Goal: Transaction & Acquisition: Purchase product/service

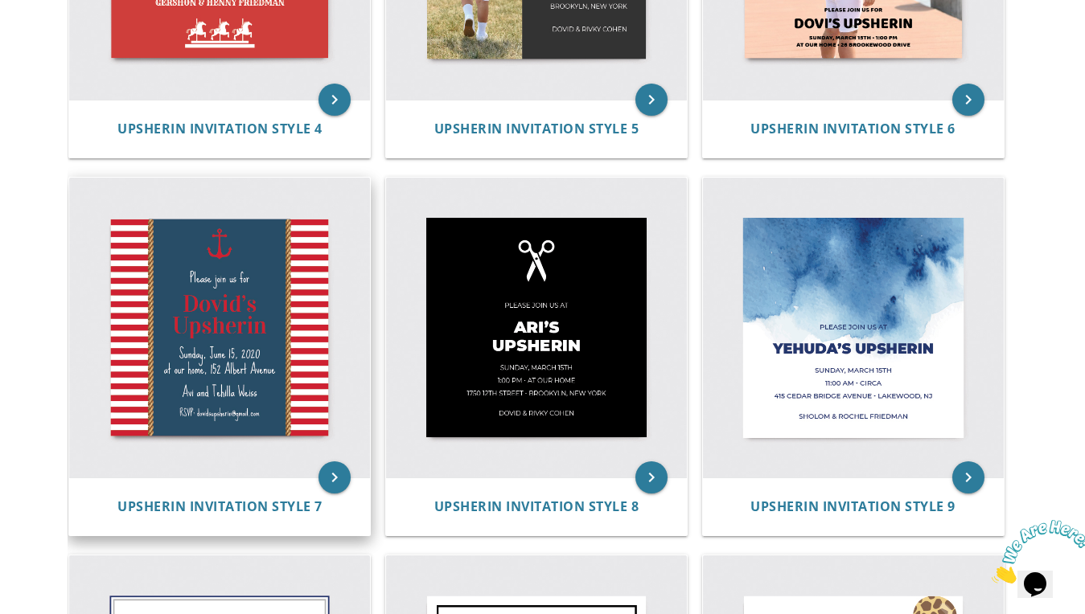
scroll to position [949, 0]
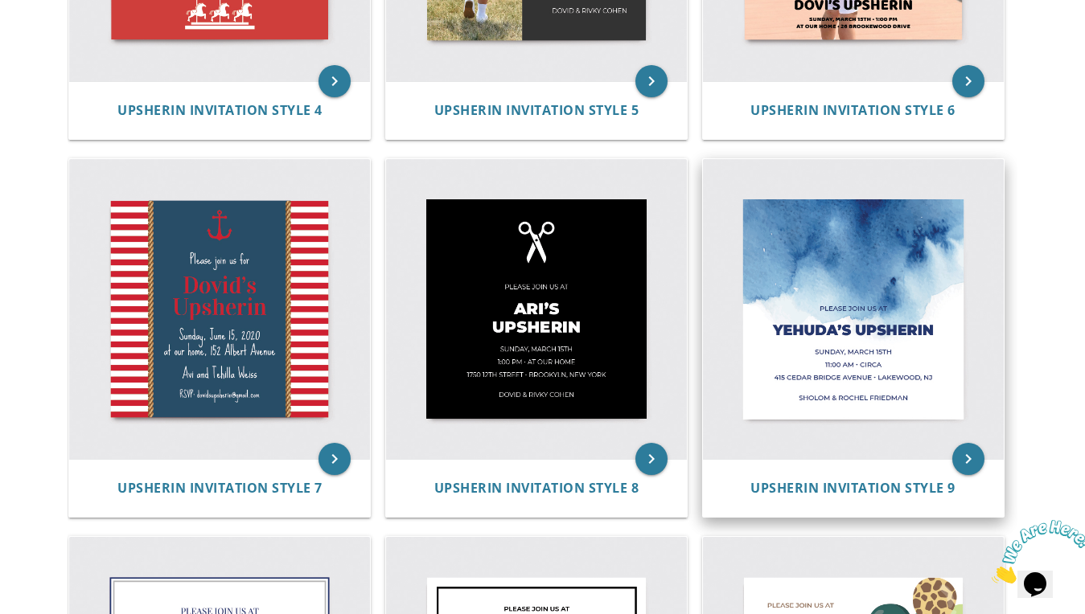
click at [746, 256] on img at bounding box center [853, 309] width 301 height 301
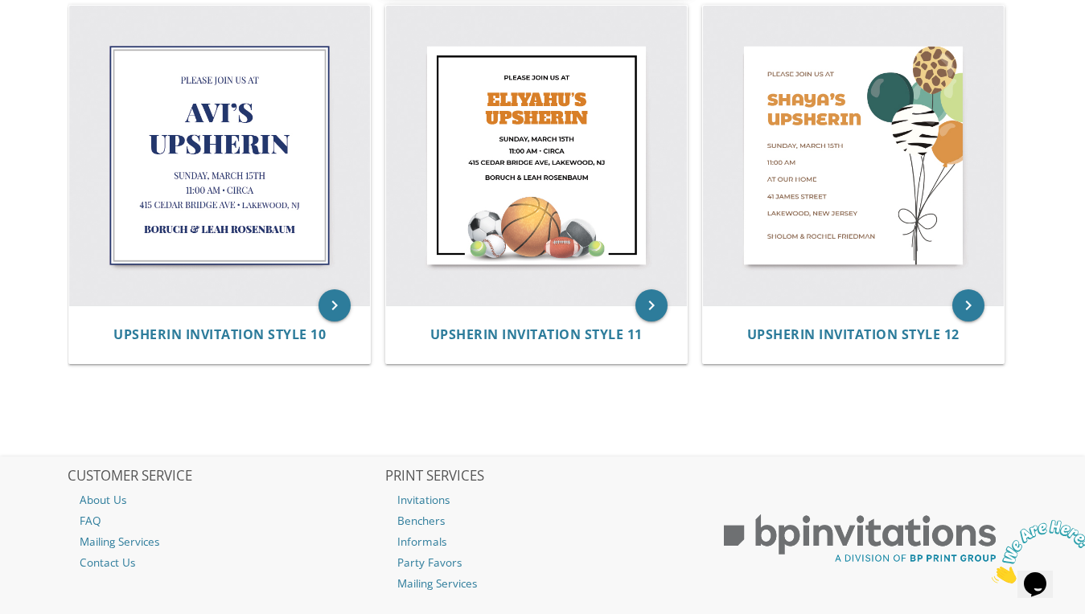
scroll to position [1483, 0]
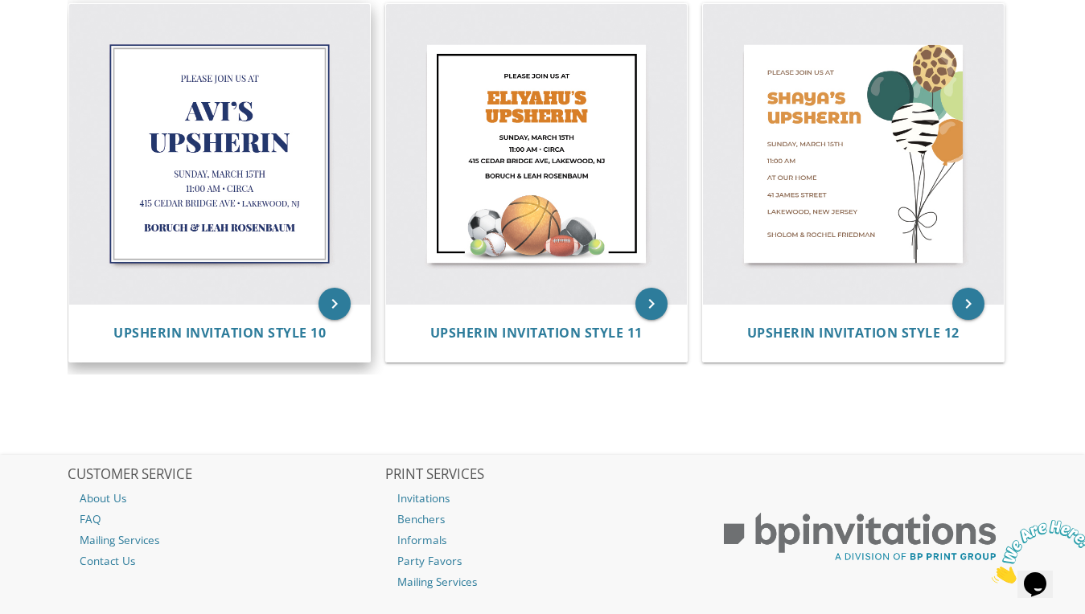
click at [316, 187] on img at bounding box center [219, 154] width 301 height 301
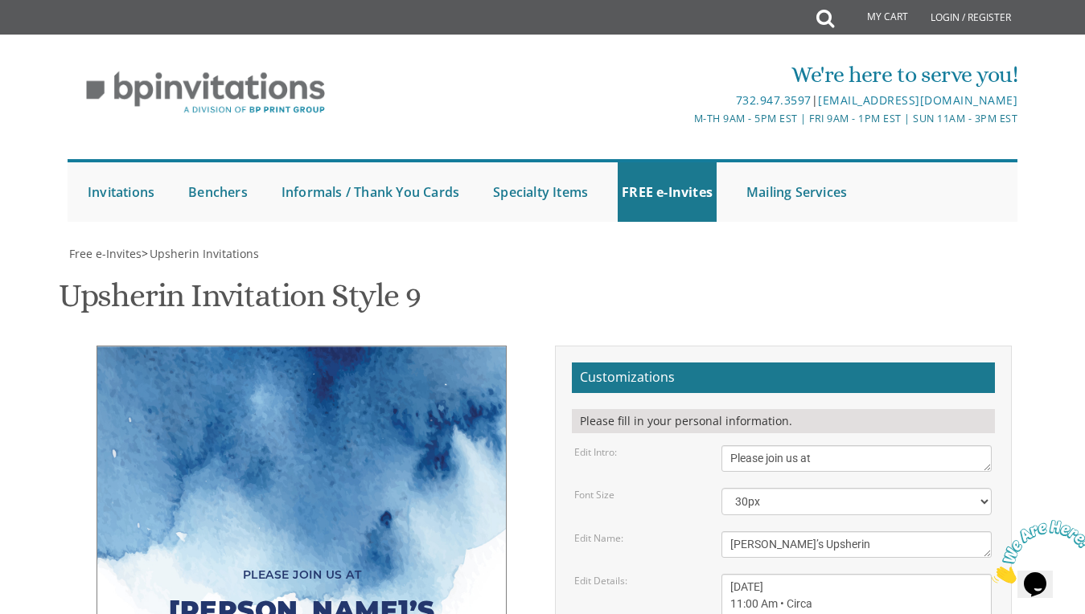
scroll to position [336, 0]
click at [419, 586] on div "[PERSON_NAME]’s Upsherin" at bounding box center [301, 622] width 344 height 72
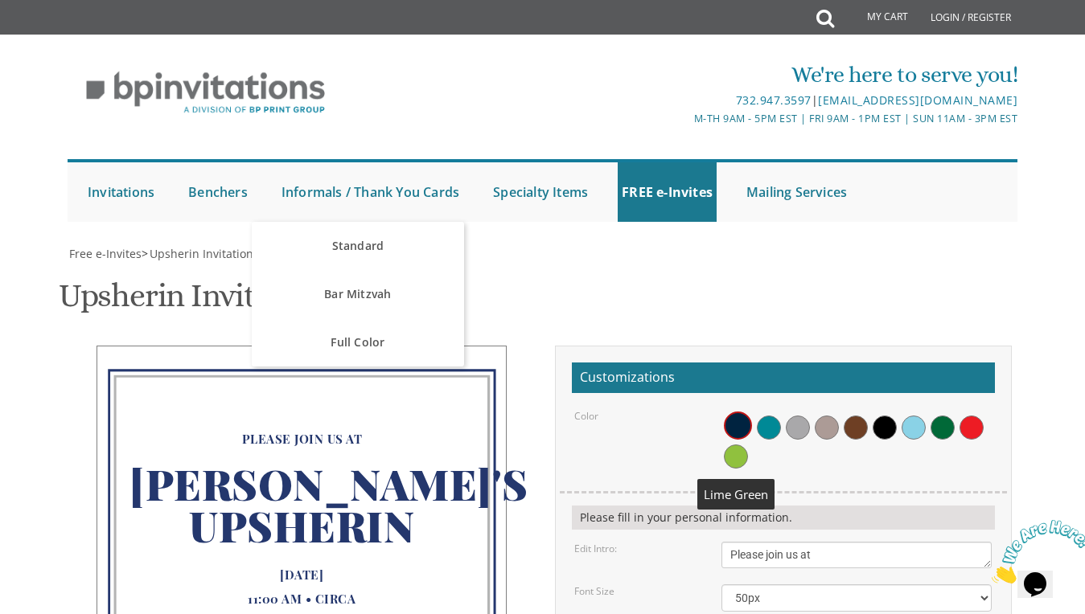
click at [737, 462] on span at bounding box center [736, 457] width 24 height 24
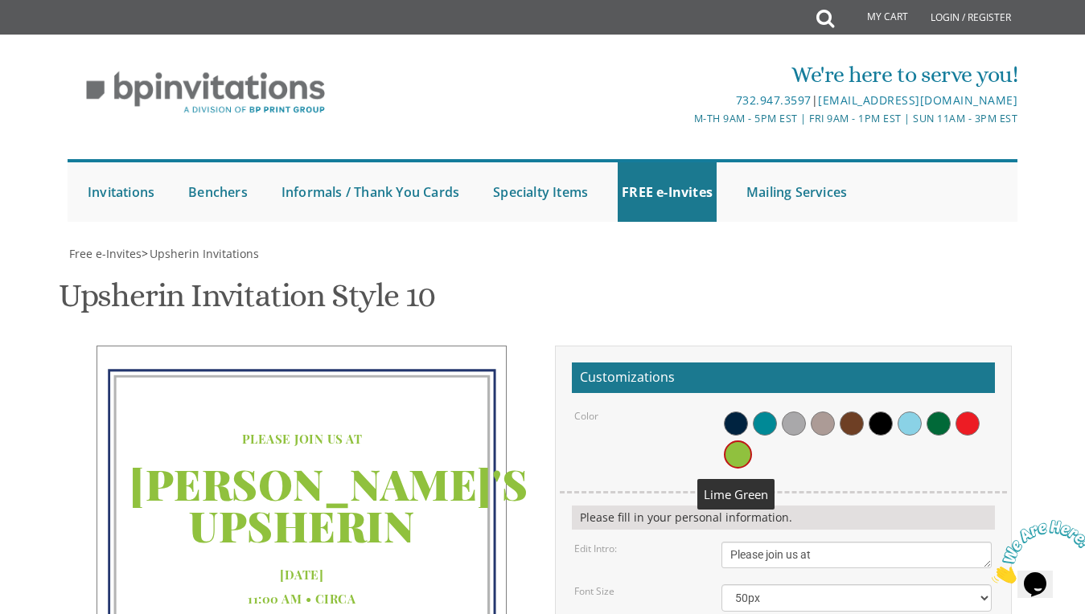
scroll to position [250, 0]
click at [934, 409] on div at bounding box center [856, 440] width 270 height 62
click at [938, 412] on span at bounding box center [938, 424] width 24 height 24
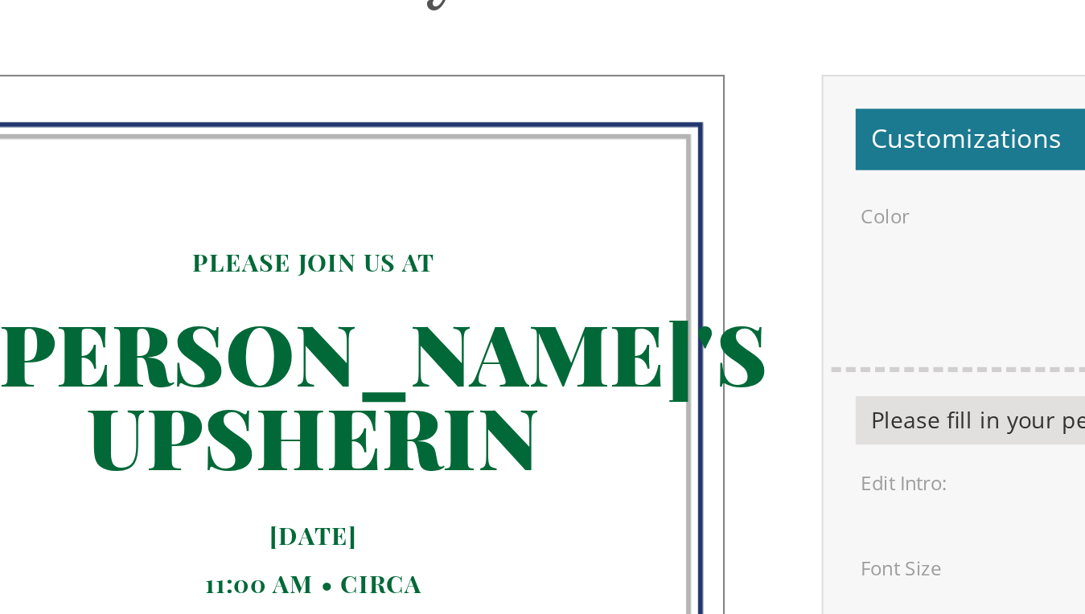
scroll to position [220, 0]
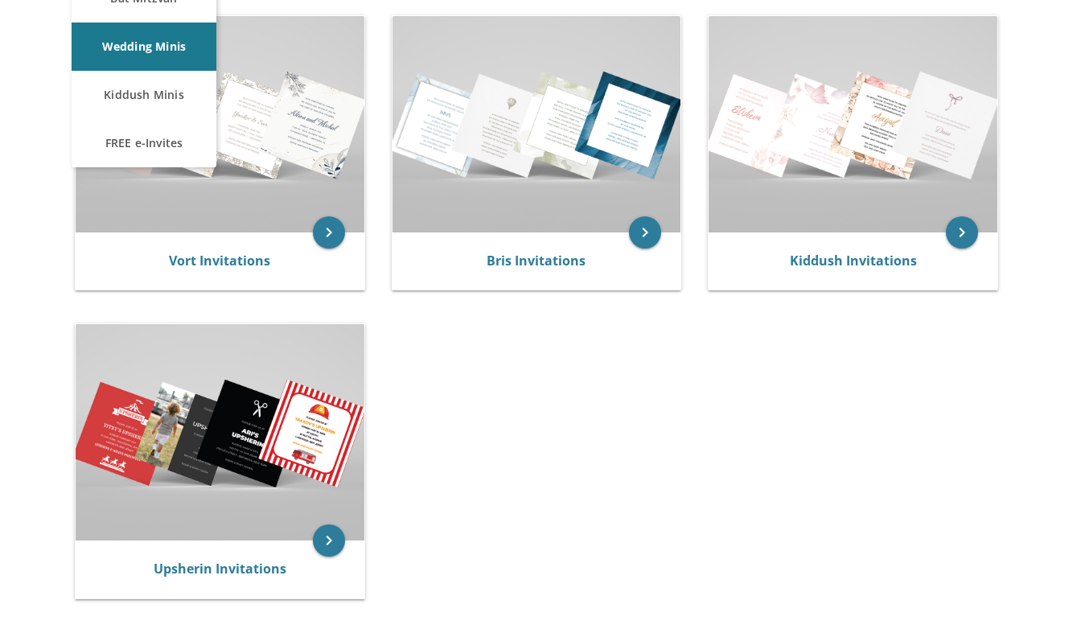
scroll to position [449, 0]
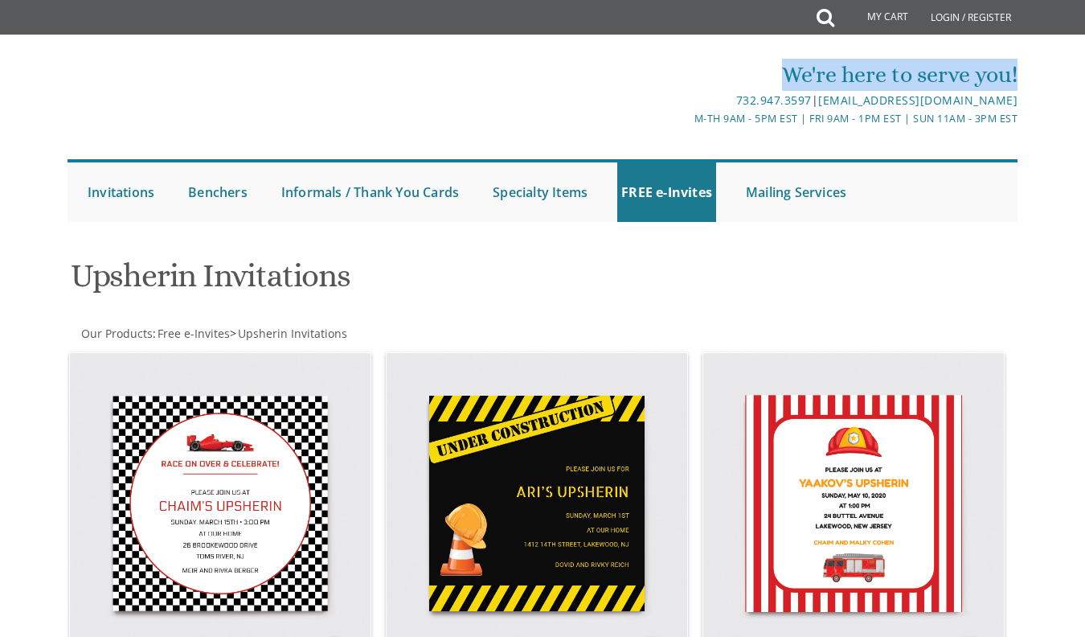
drag, startPoint x: 687, startPoint y: 88, endPoint x: 758, endPoint y: 73, distance: 72.2
click at [758, 73] on div "We're here to serve you!" at bounding box center [701, 75] width 633 height 32
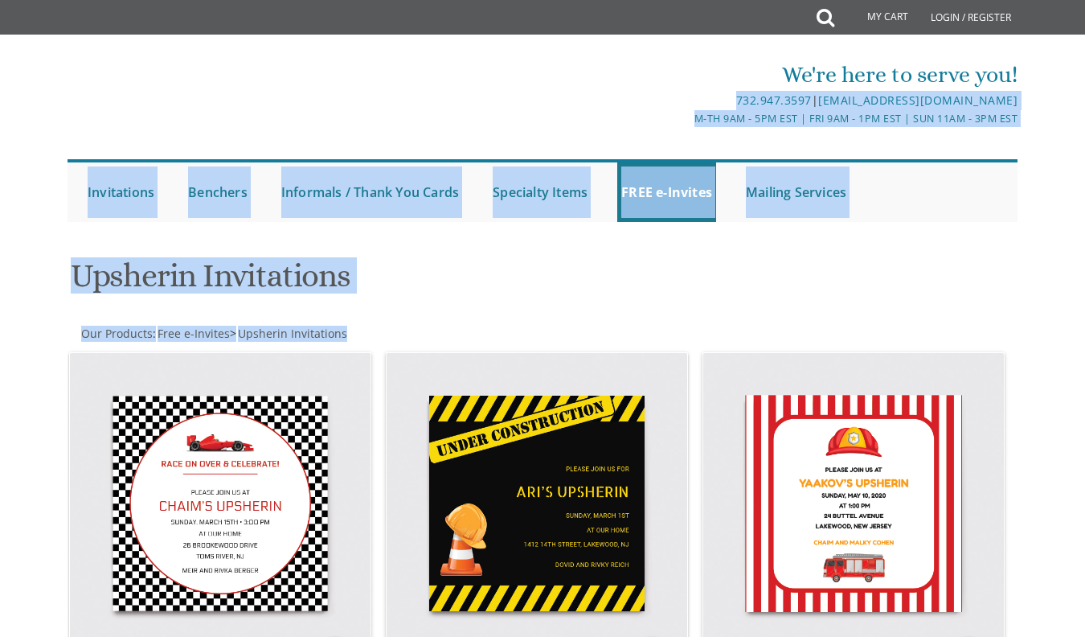
drag, startPoint x: 701, startPoint y: 91, endPoint x: 881, endPoint y: 327, distance: 297.2
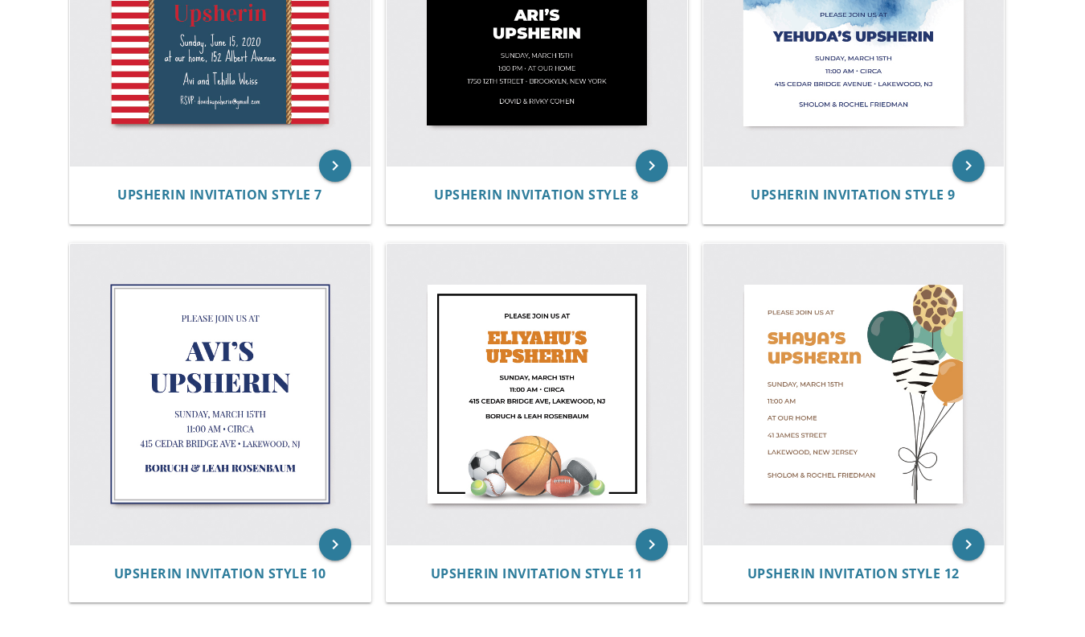
scroll to position [1342, 0]
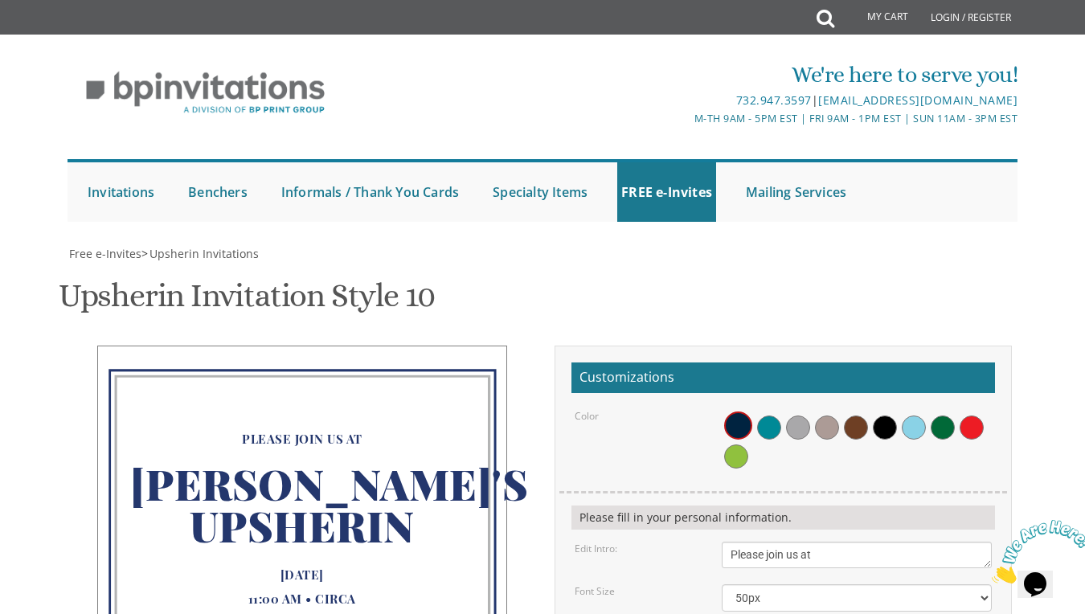
scroll to position [113, 0]
click at [939, 416] on span at bounding box center [943, 428] width 24 height 24
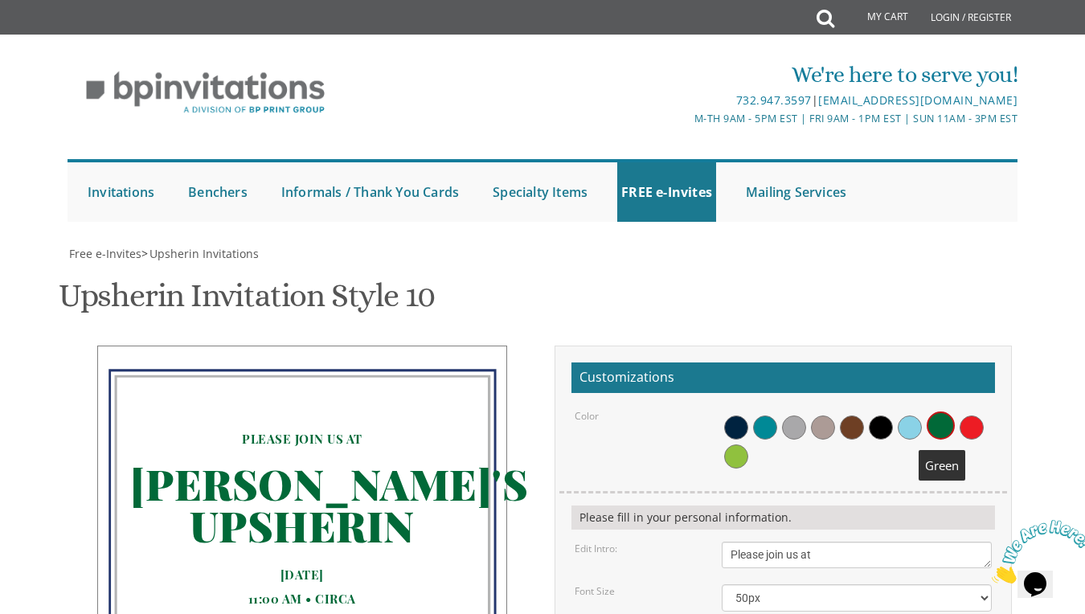
scroll to position [295, 0]
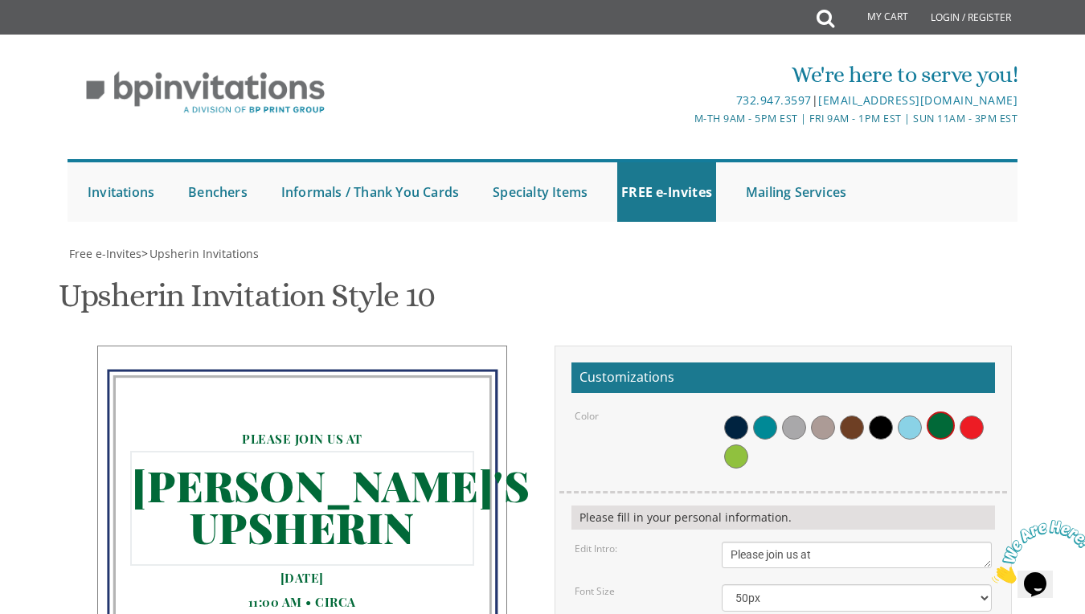
drag, startPoint x: 748, startPoint y: 348, endPoint x: 725, endPoint y: 348, distance: 23.3
type textarea "Yitzy's Upsherin"
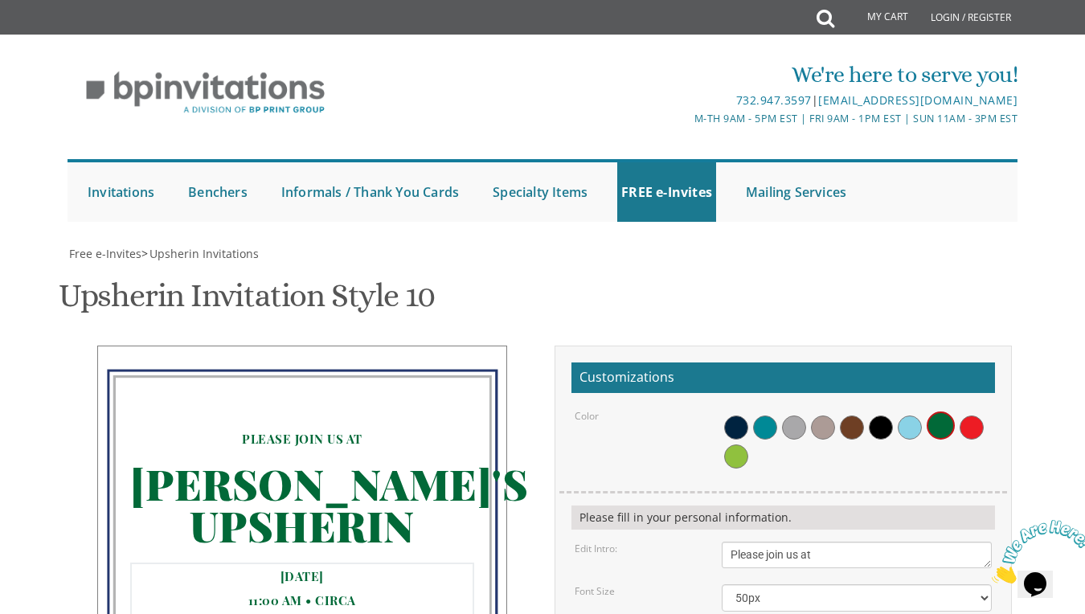
drag, startPoint x: 777, startPoint y: 406, endPoint x: 836, endPoint y: 406, distance: 58.7
drag, startPoint x: 777, startPoint y: 421, endPoint x: 730, endPoint y: 420, distance: 47.4
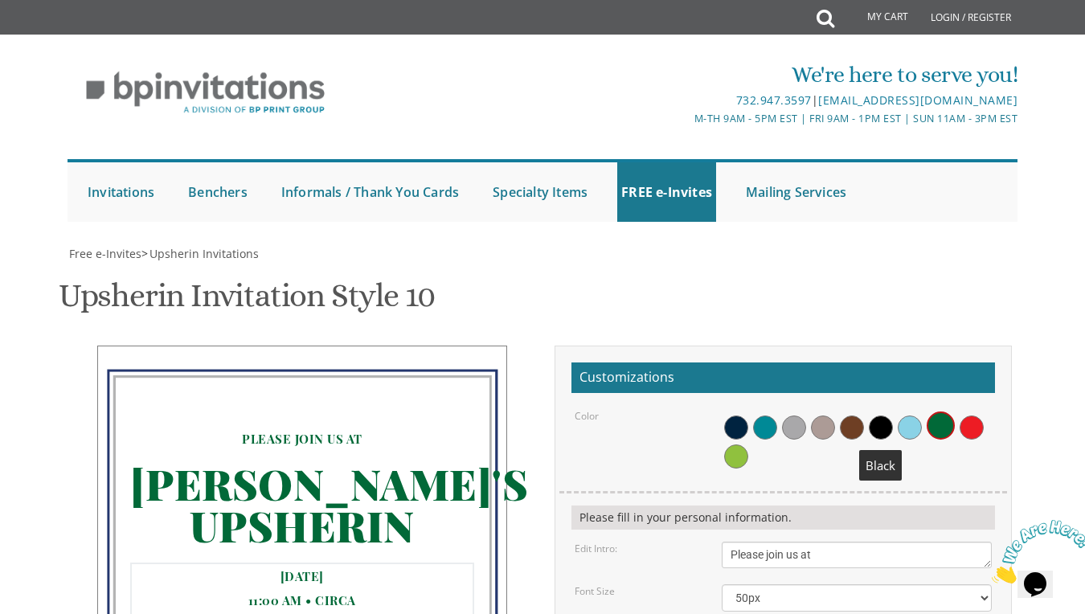
click at [869, 416] on span at bounding box center [881, 428] width 24 height 24
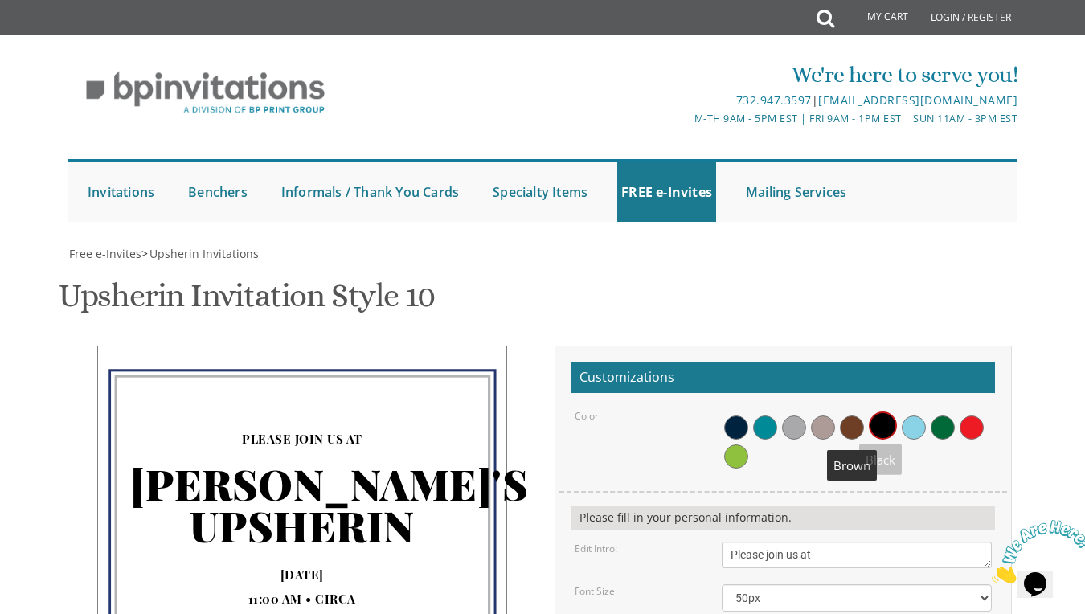
click at [847, 416] on span at bounding box center [852, 428] width 24 height 24
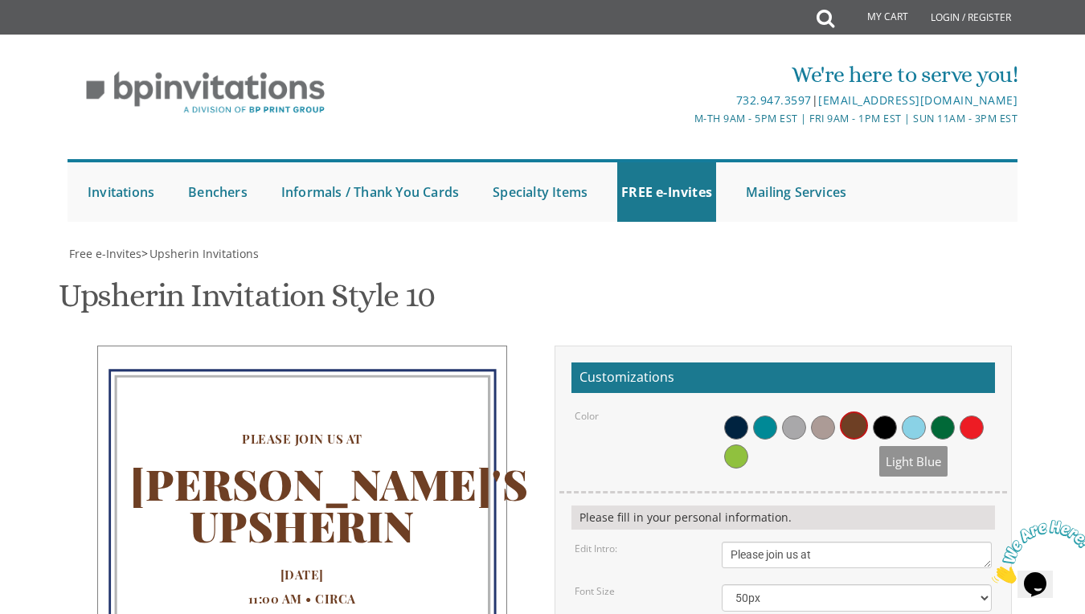
click at [939, 416] on span at bounding box center [943, 428] width 24 height 24
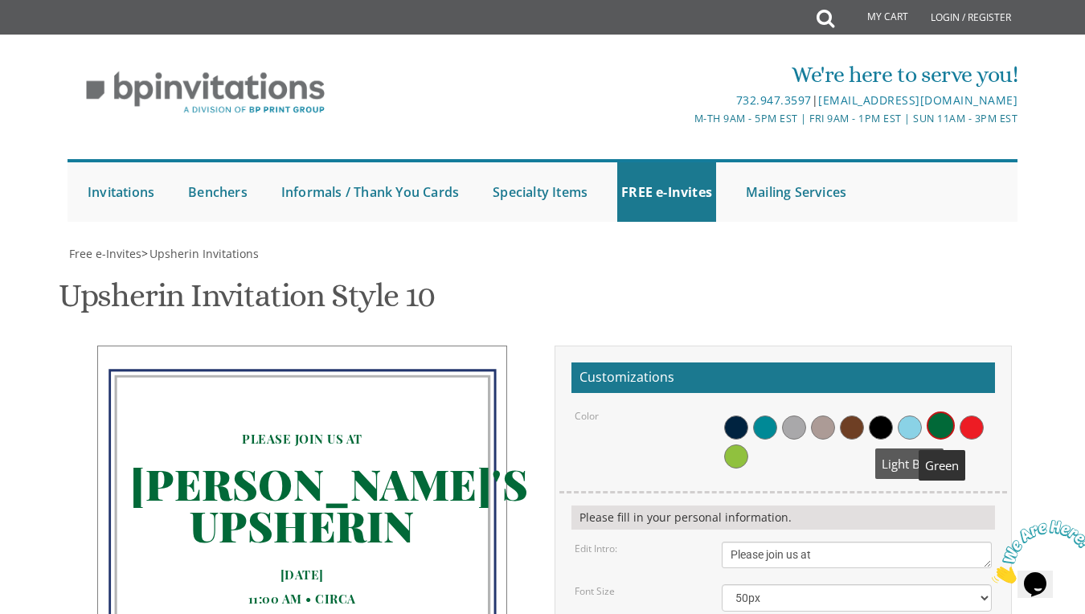
click at [919, 416] on span at bounding box center [910, 428] width 24 height 24
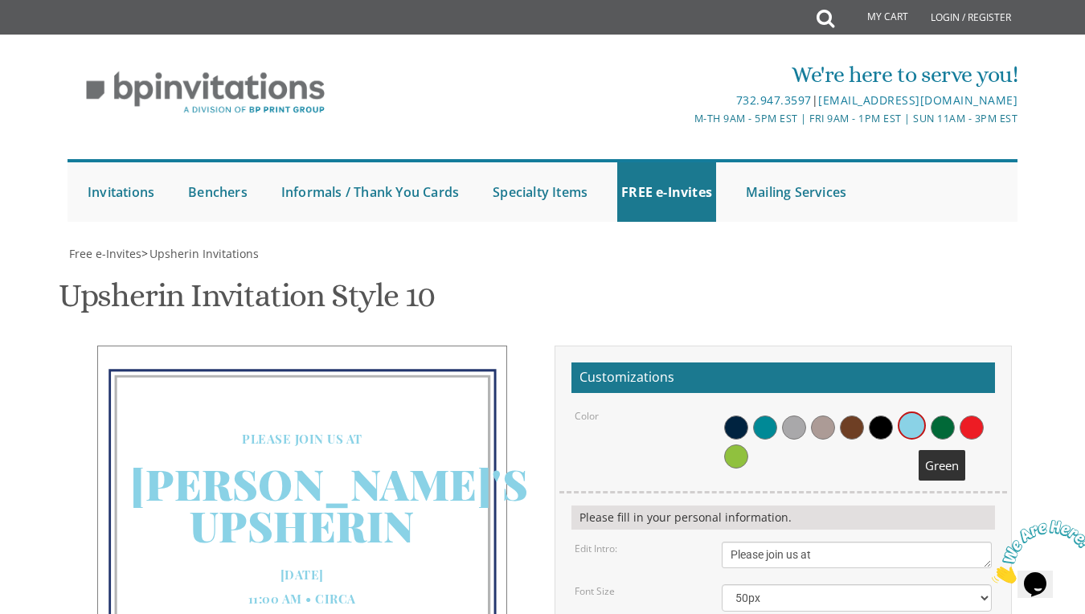
click at [939, 416] on span at bounding box center [943, 428] width 24 height 24
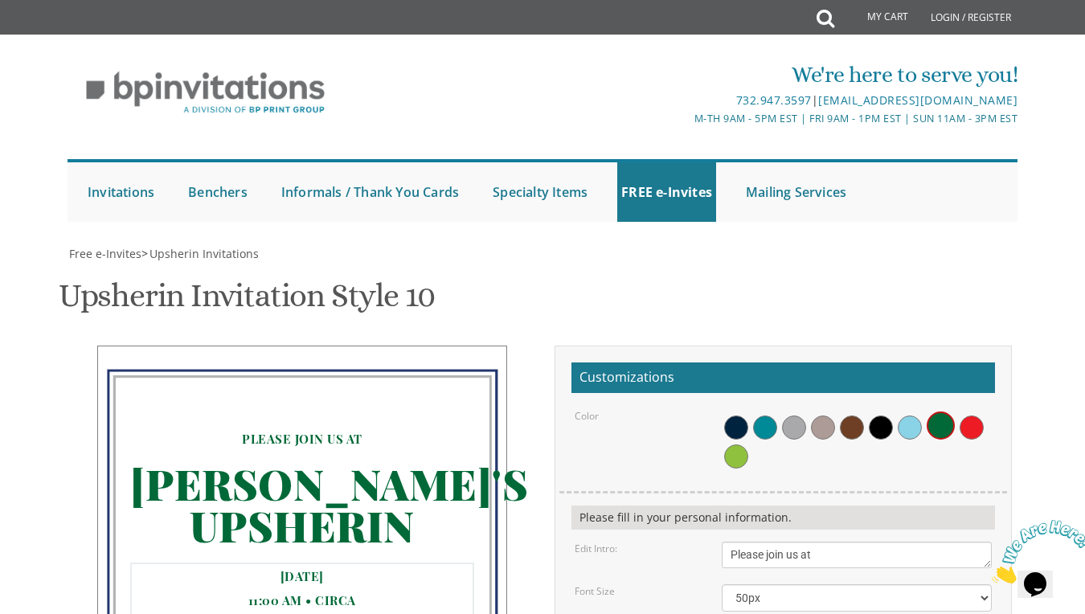
drag, startPoint x: 776, startPoint y: 423, endPoint x: 727, endPoint y: 423, distance: 49.0
type textarea "Sunday, November 9th 2:30PM • Circa 415 Cedar Bridge Ave • Lakewood, NJ"
